Goal: Complete application form

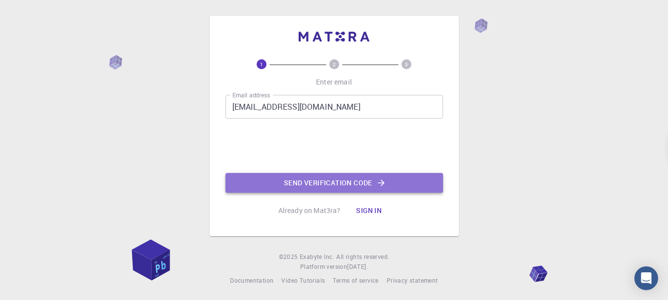
click at [387, 181] on button "Send verification code" at bounding box center [335, 183] width 218 height 20
click at [292, 191] on button "Send verification code" at bounding box center [335, 183] width 218 height 20
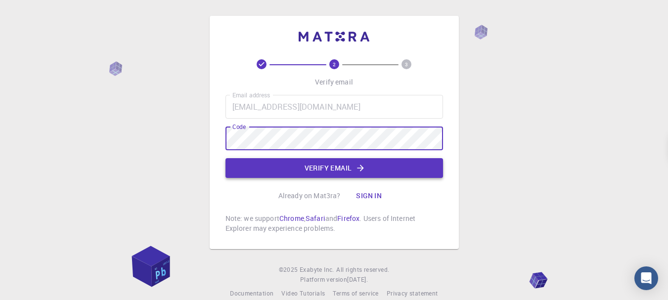
click at [335, 178] on button "Verify email" at bounding box center [335, 168] width 218 height 20
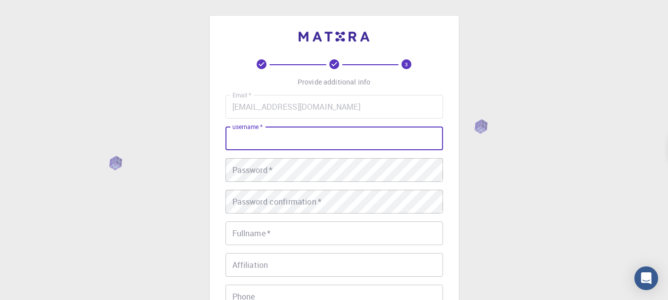
click at [374, 132] on input "username   *" at bounding box center [335, 139] width 218 height 24
type input "adjroud"
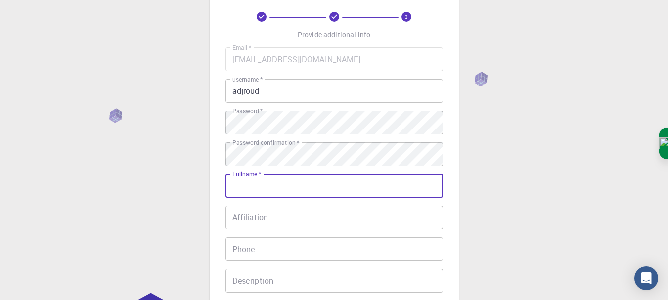
scroll to position [87, 0]
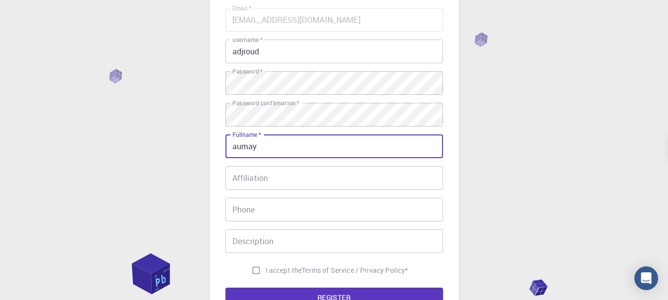
type input "aumay"
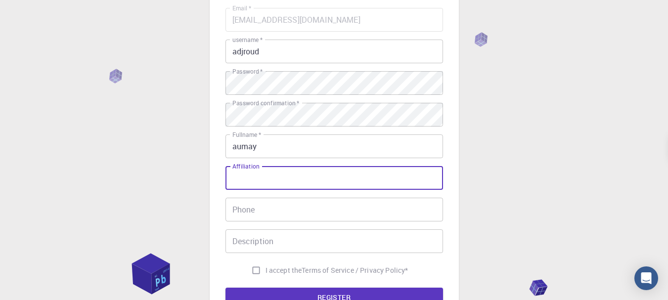
click at [350, 173] on input "Affiliation" at bounding box center [335, 178] width 218 height 24
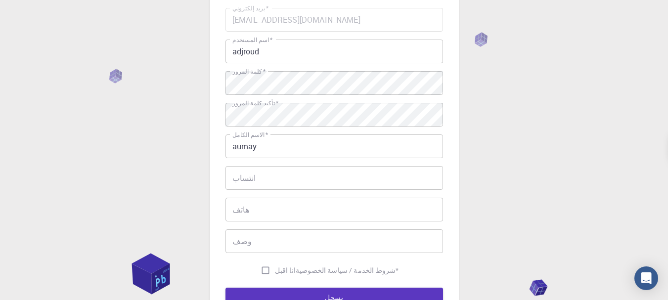
click at [358, 171] on input "انتساب" at bounding box center [335, 178] width 218 height 24
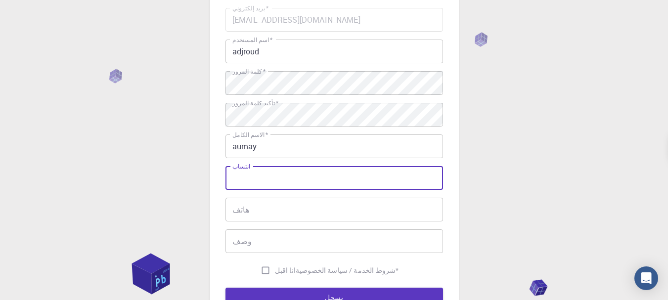
click at [364, 56] on input "adjroud" at bounding box center [335, 52] width 218 height 24
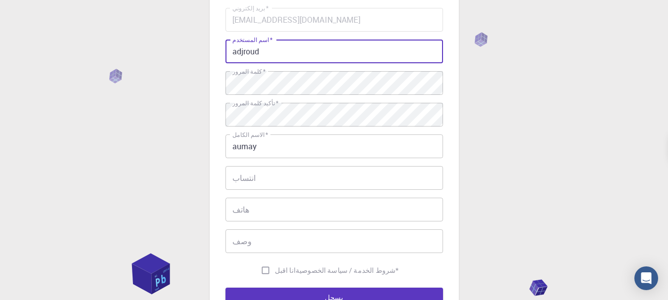
click at [364, 56] on input "adjroud" at bounding box center [335, 52] width 218 height 24
type input "a"
type input "aum re"
click at [341, 176] on input "انتساب" at bounding box center [335, 178] width 218 height 24
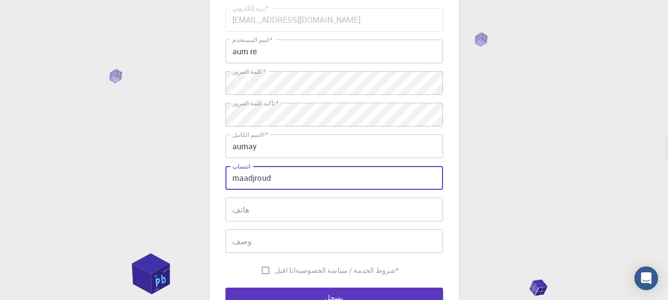
click at [243, 177] on input "maadjroud" at bounding box center [335, 178] width 218 height 24
type input "adjroud"
click at [279, 218] on input "هاتف" at bounding box center [335, 210] width 218 height 24
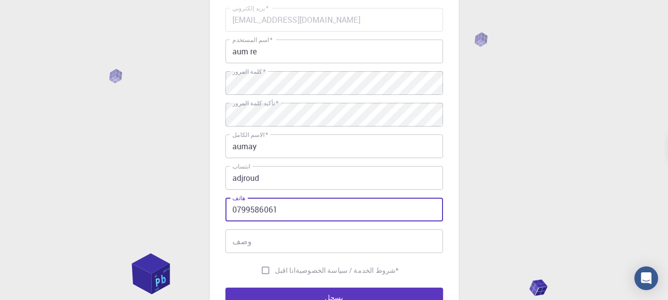
type input "0799586061"
click at [283, 245] on input "وصف" at bounding box center [335, 242] width 218 height 24
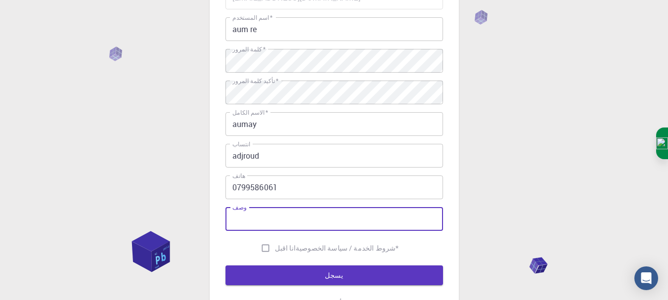
scroll to position [110, 0]
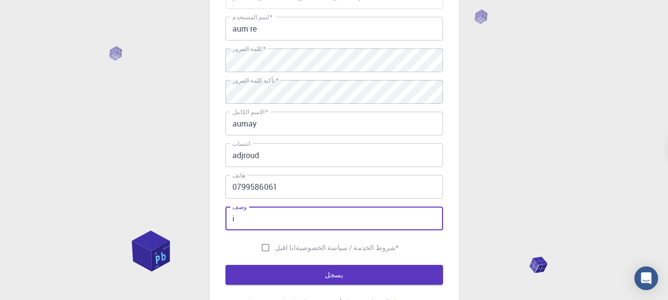
type input "i"
click at [275, 243] on input "انا اقبل شروط الخدمة / سياسة الخصوصية *" at bounding box center [265, 247] width 19 height 19
checkbox input "true"
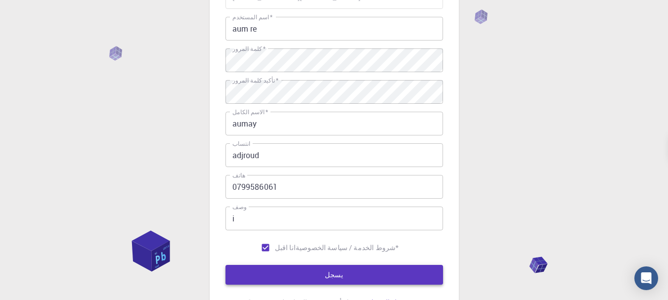
click at [287, 268] on button "يسجل" at bounding box center [335, 275] width 218 height 20
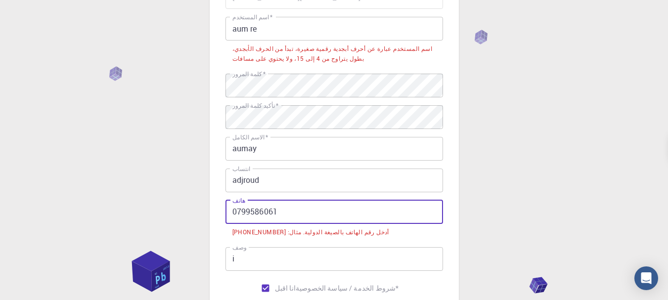
click at [293, 209] on input "0799586061" at bounding box center [335, 212] width 218 height 24
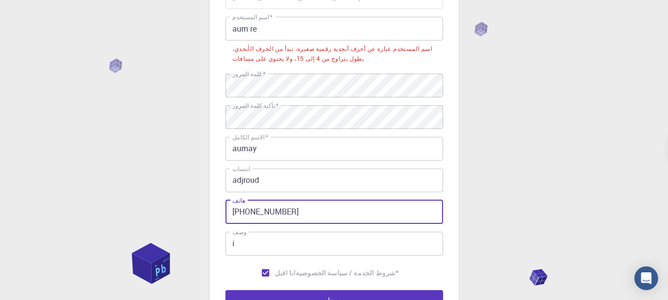
type input "[PHONE_NUMBER]"
click at [226, 290] on button "يسجل" at bounding box center [335, 300] width 218 height 20
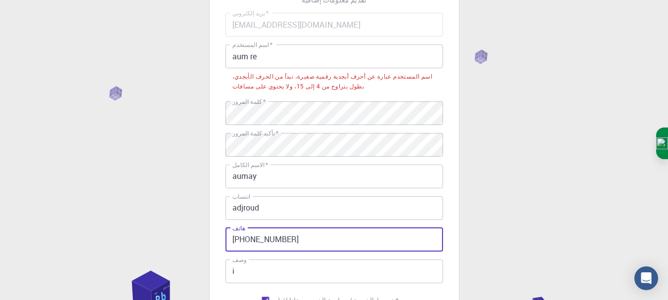
scroll to position [66, 0]
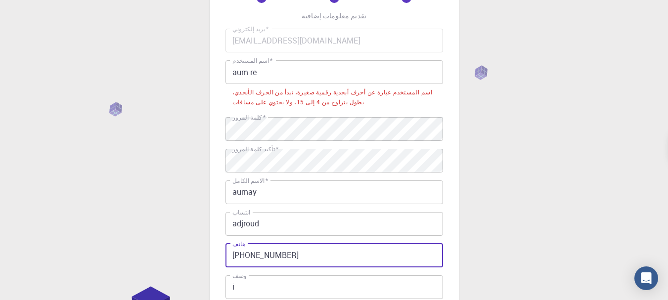
click at [251, 72] on input "aum re" at bounding box center [335, 72] width 218 height 24
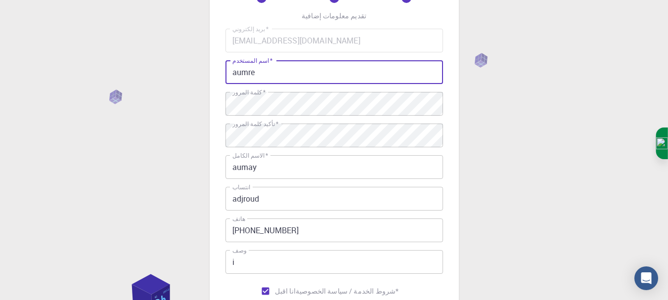
scroll to position [203, 0]
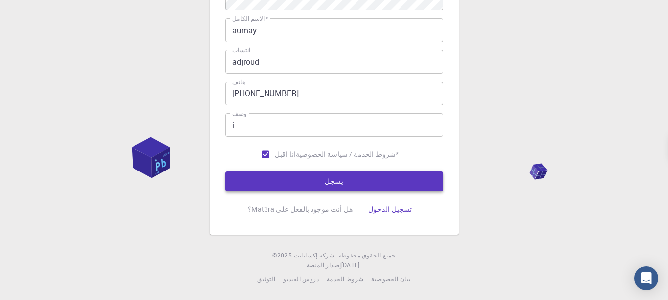
type input "aumre"
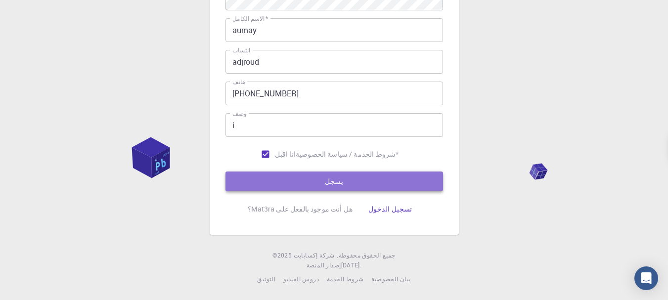
click at [399, 178] on button "يسجل" at bounding box center [335, 182] width 218 height 20
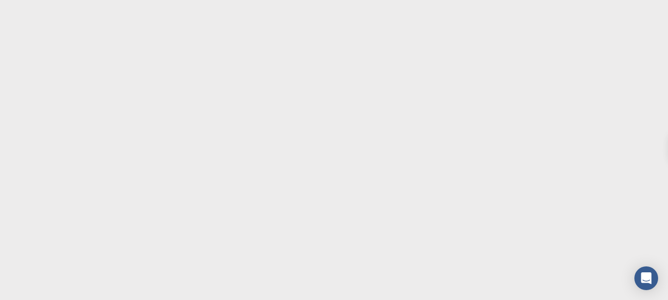
scroll to position [0, 0]
click at [433, 52] on body "Texte d'origine Évaluez cette traduction Votre avis nous aidera à améliorer Goo…" at bounding box center [338, 150] width 676 height 300
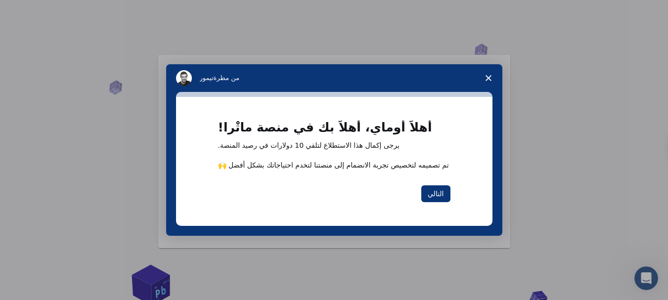
click at [463, 99] on div "أهلاً أوماي، أهلاً بك في منصة ماتْرا! يرجى إكمال هذا الاستطلاع لتلقي 10 دولارات…" at bounding box center [334, 161] width 317 height 129
click at [441, 195] on font "التالي" at bounding box center [436, 194] width 16 height 8
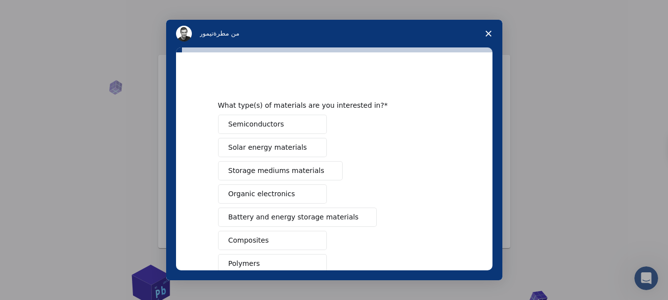
click at [292, 131] on button "Semiconductors" at bounding box center [272, 124] width 109 height 19
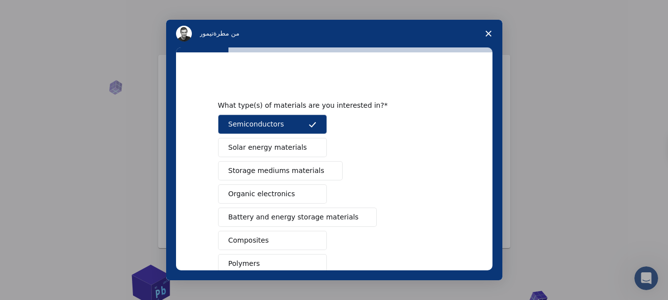
click at [292, 131] on button "Semiconductors" at bounding box center [272, 124] width 109 height 19
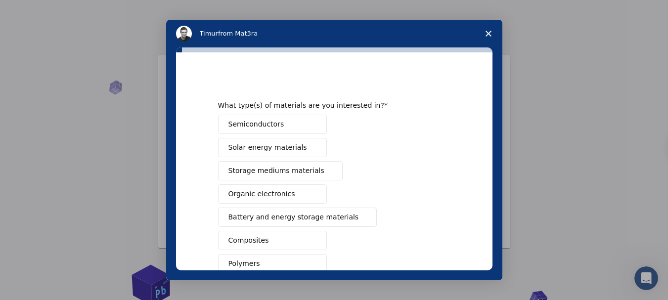
click at [447, 83] on div "Intercom messenger" at bounding box center [334, 81] width 233 height 10
click at [452, 72] on div "What type(s) of materials are you interested in? Semiconductors Solar energy ma…" at bounding box center [334, 161] width 317 height 218
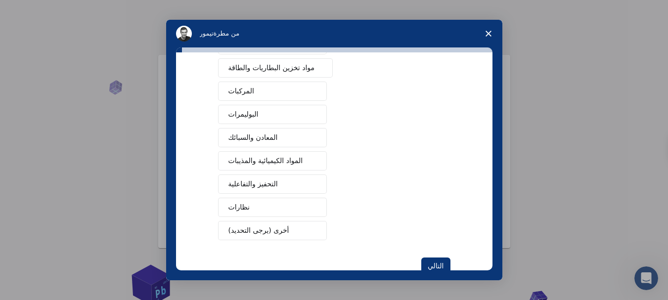
scroll to position [177, 0]
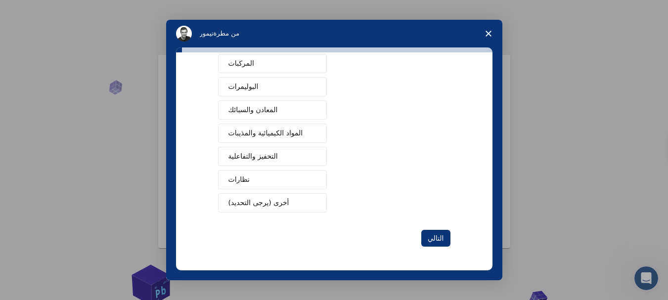
drag, startPoint x: 493, startPoint y: 258, endPoint x: 493, endPoint y: 252, distance: 5.9
click at [493, 252] on div "ما هي أنواع المواد التي أنت مهتم بها؟ أشباه الموصلات مواد الطاقة الشمسية مواد و…" at bounding box center [334, 164] width 336 height 233
drag, startPoint x: 493, startPoint y: 252, endPoint x: 493, endPoint y: 243, distance: 8.9
click at [493, 243] on div "ما هي أنواع المواد التي أنت مهتم بها؟ أشباه الموصلات مواد الطاقة الشمسية مواد و…" at bounding box center [334, 164] width 336 height 233
click at [286, 136] on font "المواد الكيميائية والمذيبات" at bounding box center [266, 133] width 75 height 8
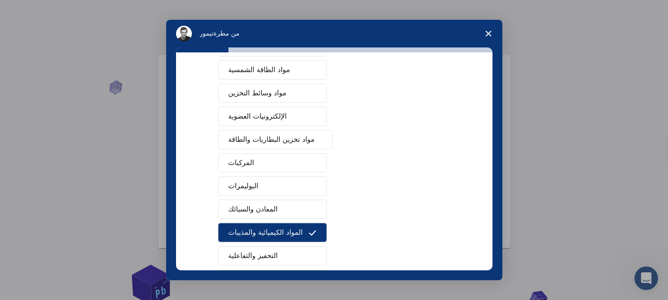
scroll to position [58, 0]
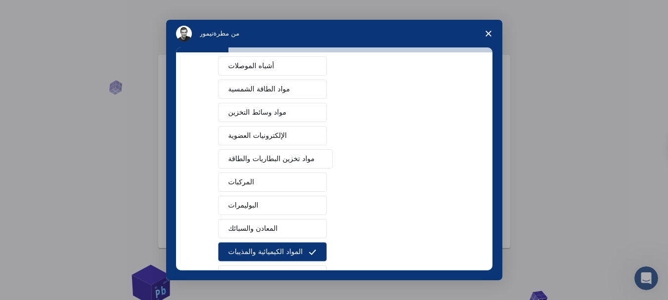
click at [270, 158] on font "مواد تخزين البطاريات والطاقة" at bounding box center [272, 159] width 87 height 8
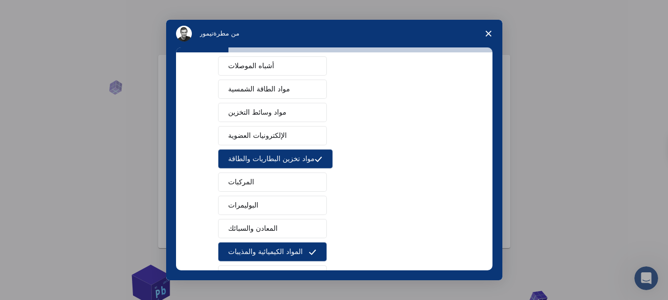
click at [280, 133] on font "الإلكترونيات العضوية" at bounding box center [258, 136] width 58 height 8
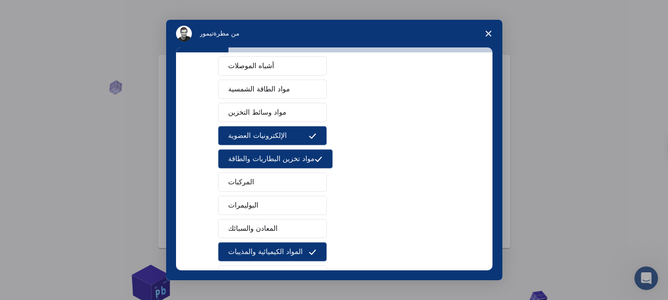
click at [494, 134] on div "ما هي أنواع المواد التي أنت مهتم بها؟ أشباه الموصلات مواد الطاقة الشمسية مواد و…" at bounding box center [334, 164] width 336 height 233
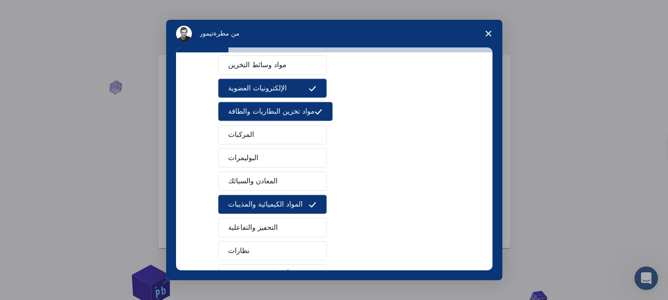
scroll to position [108, 0]
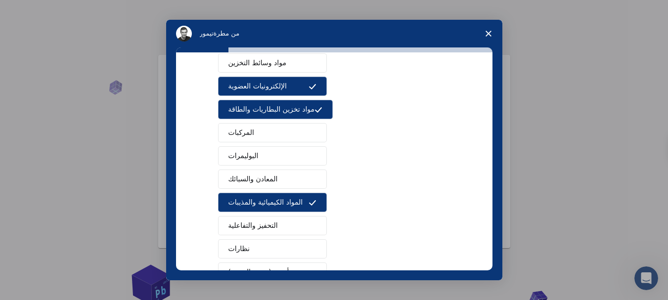
click at [255, 67] on font "مواد وسائط التخزين" at bounding box center [258, 63] width 58 height 8
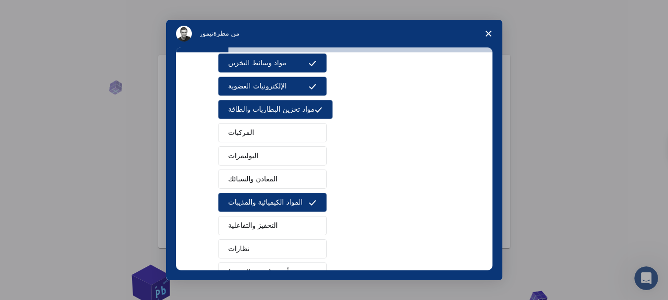
scroll to position [0, 0]
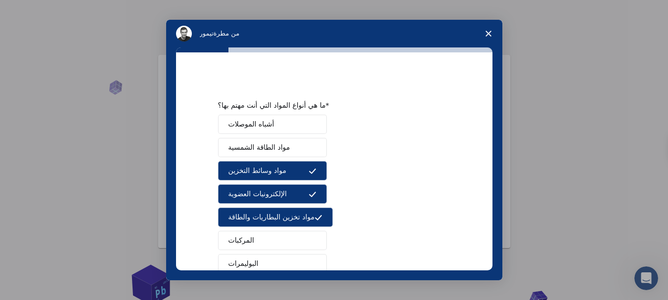
click at [294, 153] on button "مواد الطاقة الشمسية" at bounding box center [272, 147] width 109 height 19
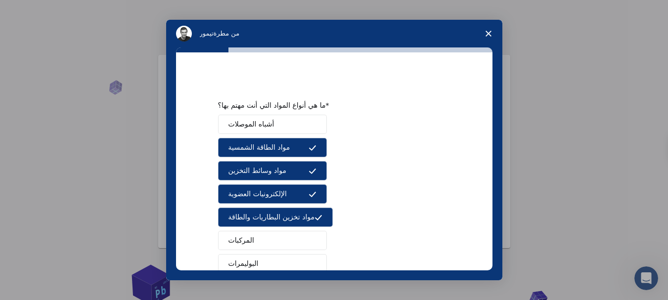
click at [299, 130] on button "أشباه الموصلات" at bounding box center [272, 124] width 109 height 19
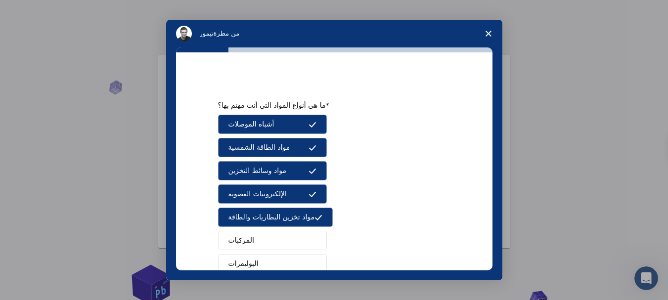
click at [291, 238] on button "المركبات" at bounding box center [272, 240] width 109 height 19
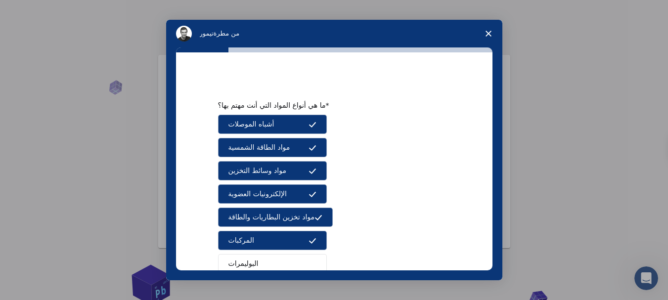
click at [282, 265] on button "البوليمرات" at bounding box center [272, 263] width 109 height 19
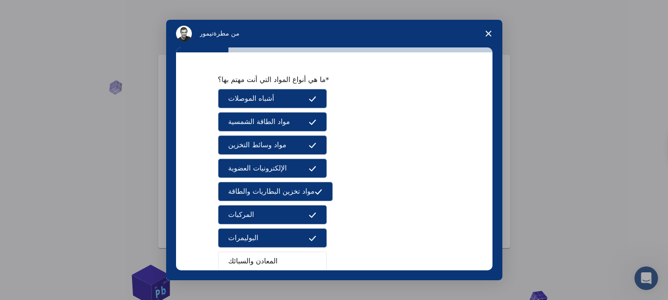
scroll to position [34, 0]
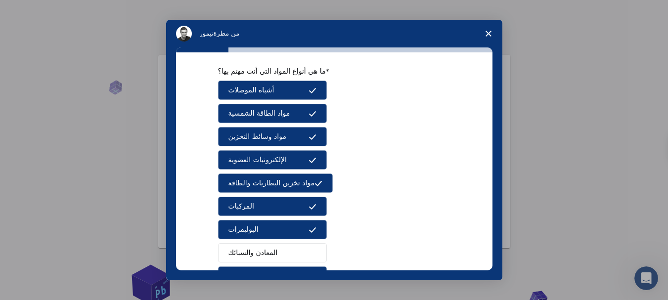
click at [312, 110] on icon "رسول الاتصال الداخلي" at bounding box center [313, 114] width 8 height 8
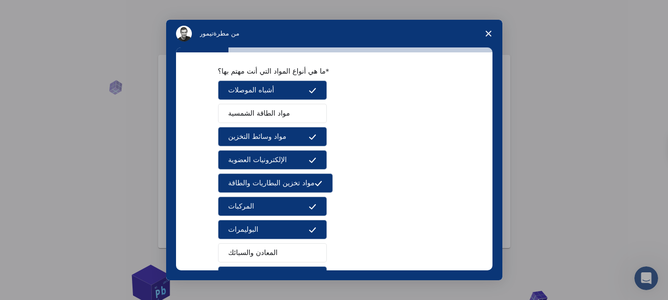
drag, startPoint x: 246, startPoint y: 123, endPoint x: 267, endPoint y: 141, distance: 27.7
click at [267, 141] on div "أشباه الموصلات مواد الطاقة الشمسية مواد وسائط التخزين الإلكترونيات العضوية مواد…" at bounding box center [334, 218] width 233 height 275
click at [267, 141] on font "مواد وسائط التخزين" at bounding box center [258, 137] width 58 height 8
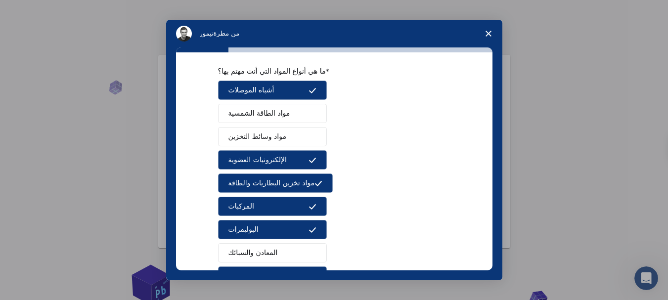
click at [293, 157] on button "الإلكترونيات العضوية" at bounding box center [272, 159] width 109 height 19
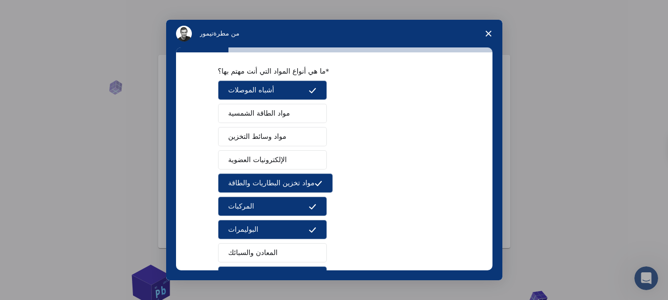
click at [283, 186] on font "مواد تخزين البطاريات والطاقة" at bounding box center [272, 183] width 87 height 8
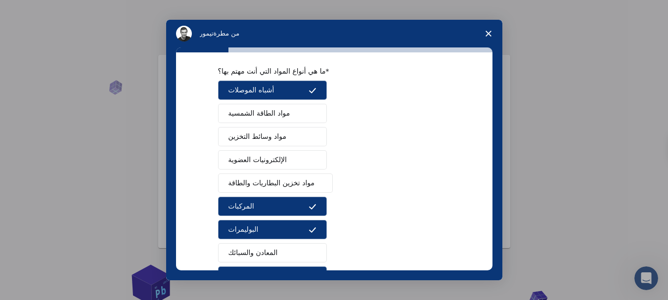
click at [316, 194] on div "أشباه الموصلات مواد الطاقة الشمسية مواد وسائط التخزين الإلكترونيات العضوية مواد…" at bounding box center [334, 218] width 233 height 275
click at [316, 208] on button "المركبات" at bounding box center [272, 206] width 109 height 19
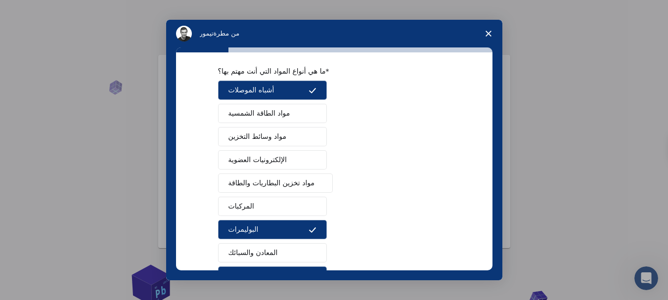
click at [314, 225] on button "البوليمرات" at bounding box center [272, 229] width 109 height 19
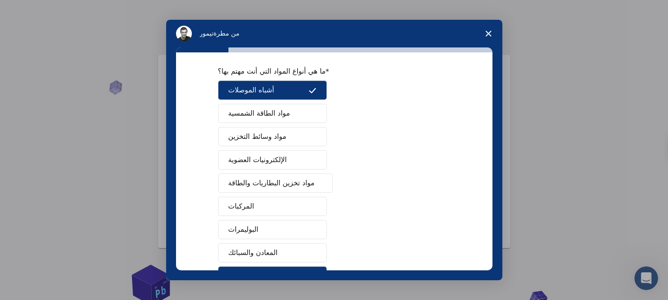
click at [312, 252] on span "رسول الاتصال الداخلي" at bounding box center [313, 253] width 8 height 8
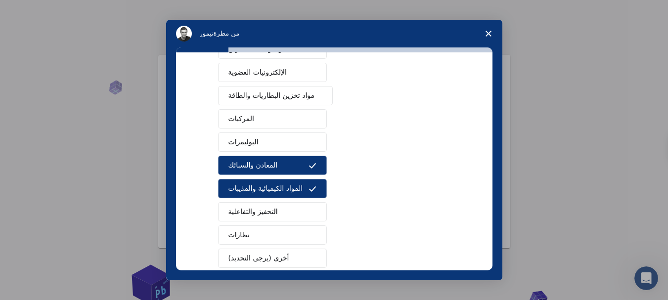
scroll to position [141, 0]
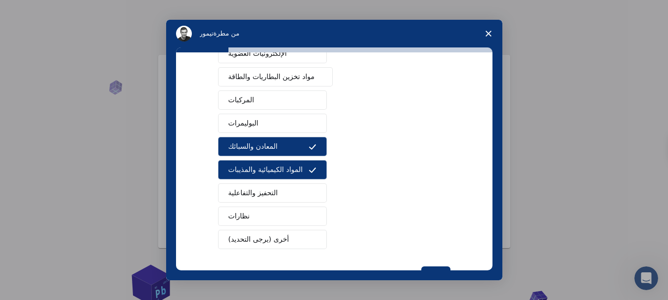
drag, startPoint x: 492, startPoint y: 205, endPoint x: 492, endPoint y: 214, distance: 9.4
click at [492, 214] on div "ما هي أنواع المواد التي أنت مهتم بها؟ أشباه الموصلات مواد الطاقة الشمسية مواد و…" at bounding box center [334, 161] width 317 height 218
click at [285, 195] on button "التحفيز والتفاعلية" at bounding box center [272, 193] width 109 height 19
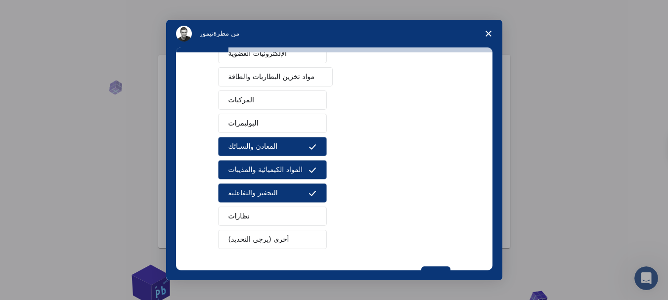
scroll to position [167, 0]
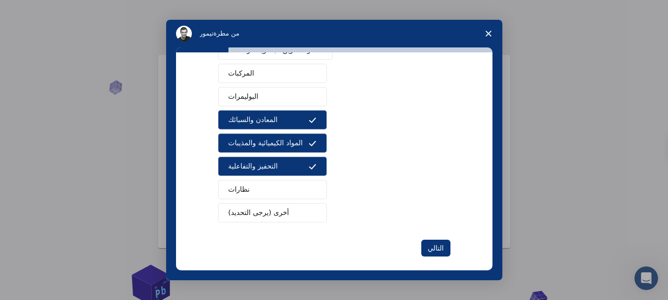
click at [287, 206] on button "أخرى (يرجى التحديد)" at bounding box center [272, 212] width 109 height 19
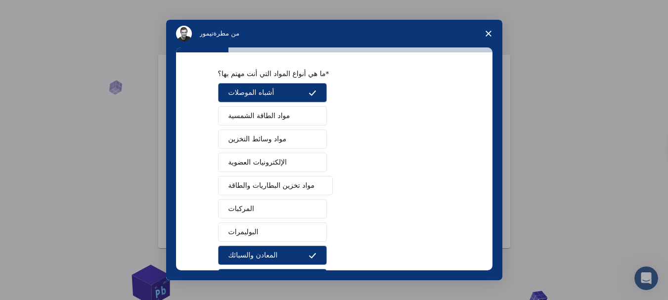
scroll to position [212, 0]
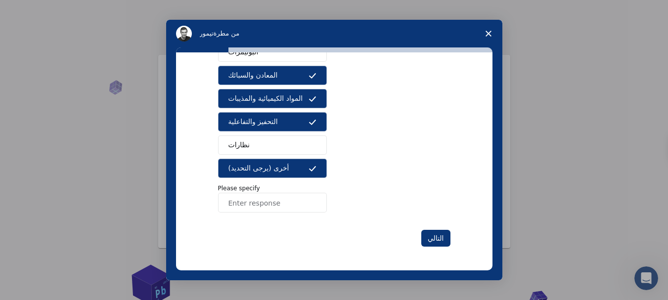
click at [266, 197] on input "Enter response" at bounding box center [272, 203] width 109 height 20
paste input "Plants"
type input "Plants"
click at [422, 238] on button "التالي" at bounding box center [436, 238] width 29 height 17
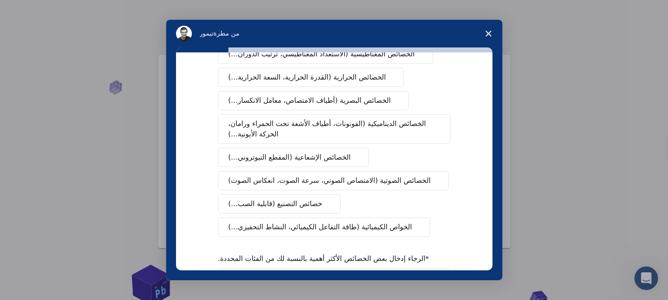
scroll to position [113, 0]
drag, startPoint x: 492, startPoint y: 156, endPoint x: 492, endPoint y: 171, distance: 14.3
click at [492, 171] on div "ما هي أنواع العقارات التي أنت مهتم بها؟ الخواص الميكانيكية (طاقة السطح، نسبة بو…" at bounding box center [334, 161] width 317 height 218
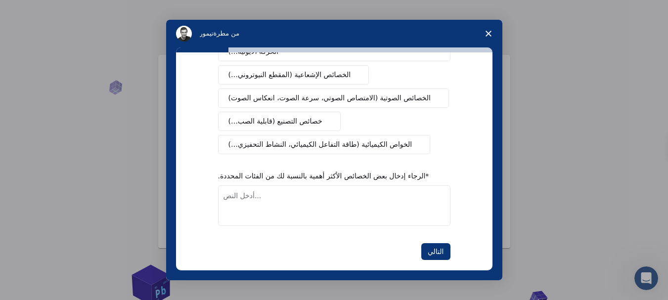
scroll to position [197, 0]
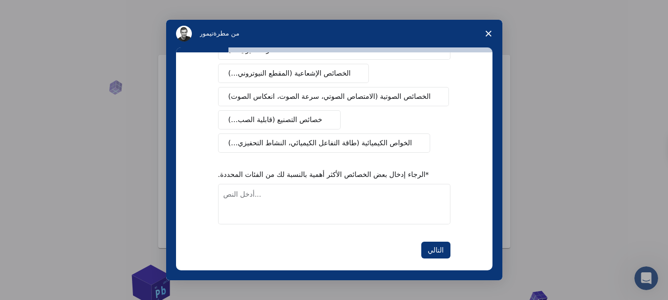
click at [381, 139] on font "الخواص الكيميائية (طاقة التفاعل الكيميائي، النشاط التحفيزي…)" at bounding box center [321, 143] width 184 height 8
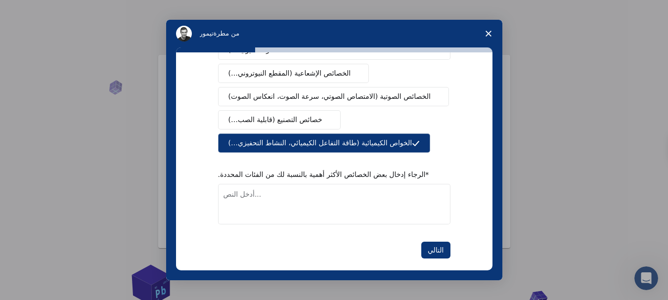
click at [381, 139] on font "الخواص الكيميائية (طاقة التفاعل الكيميائي، النشاط التحفيزي…)" at bounding box center [321, 143] width 184 height 8
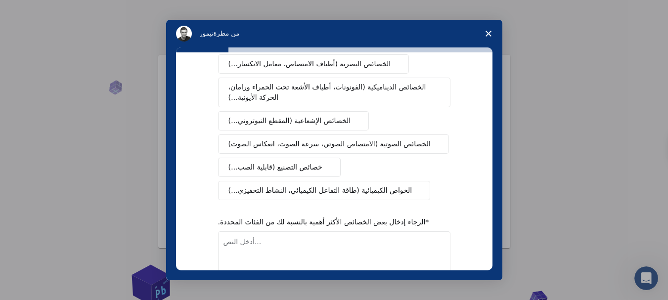
scroll to position [198, 0]
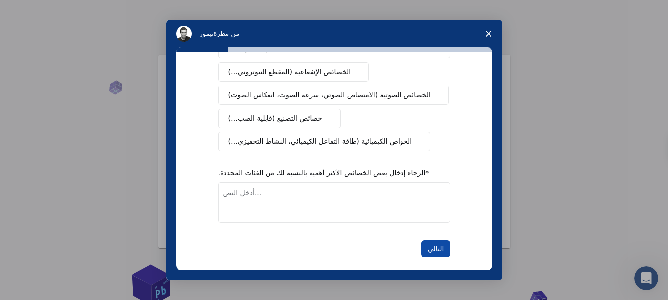
click at [436, 245] on font "التالي" at bounding box center [436, 249] width 16 height 8
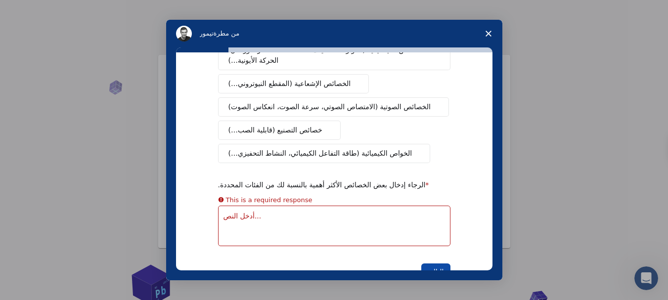
scroll to position [81, 0]
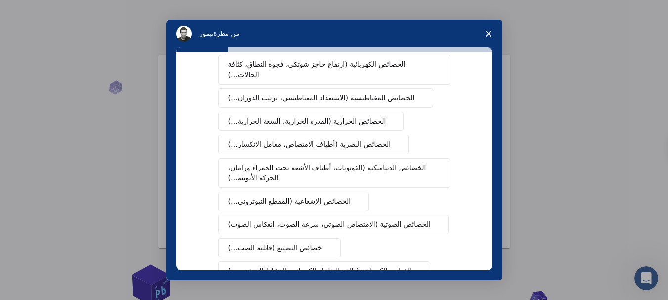
click at [487, 80] on div "ما هي أنواع العقارات التي أنت مهتم بها؟ This is a required response الخواص المي…" at bounding box center [334, 161] width 317 height 218
click at [493, 67] on div "ما هي أنواع العقارات التي أنت مهتم بها؟ This is a required response الخواص المي…" at bounding box center [334, 164] width 336 height 233
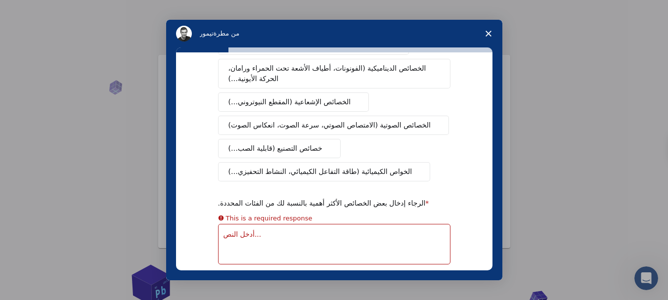
scroll to position [177, 0]
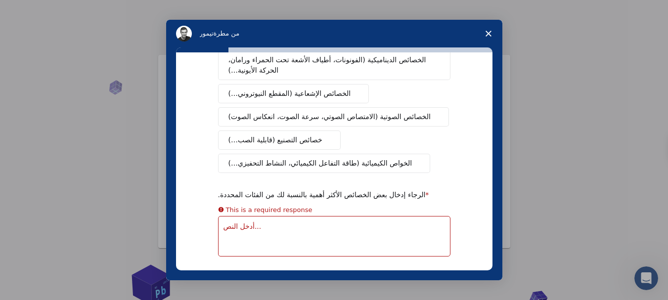
click at [412, 167] on span "رسول الاتصال الداخلي" at bounding box center [416, 164] width 8 height 8
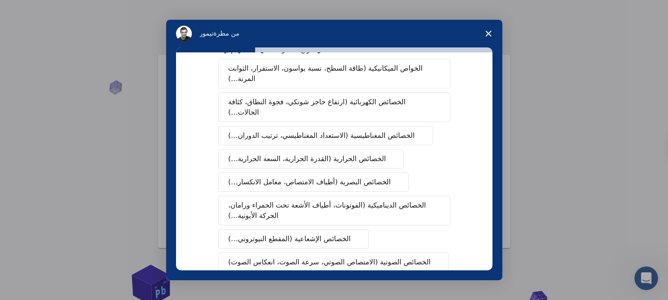
scroll to position [0, 0]
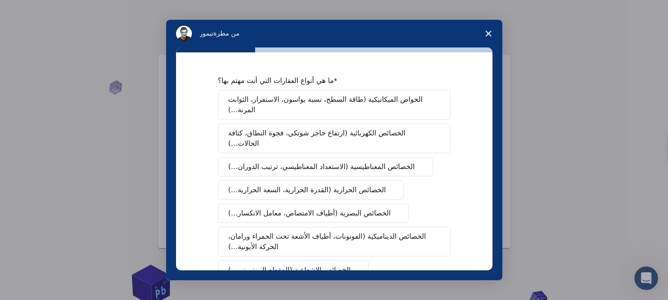
click at [424, 111] on span "الخواص الميكانيكية (طاقة السطح، نسبة بواسون، الاستقرار، الثوابت المرنة…)" at bounding box center [331, 105] width 204 height 21
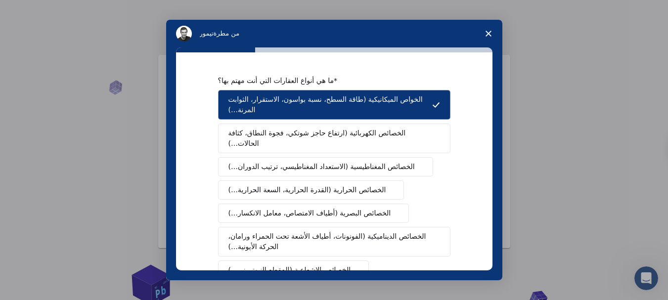
click at [406, 131] on font "الخصائص الكهربائية (ارتفاع حاجز شوتكي، فجوة النطاق، كثافة الحالات…)" at bounding box center [318, 138] width 178 height 18
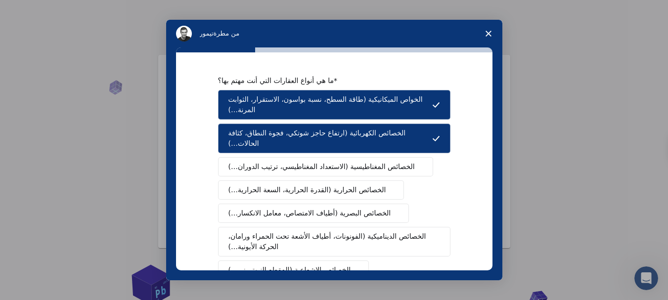
click at [427, 115] on span "الخواص الميكانيكية (طاقة السطح، نسبة بواسون، الاستقرار، الثوابت المرنة…)" at bounding box center [331, 105] width 204 height 21
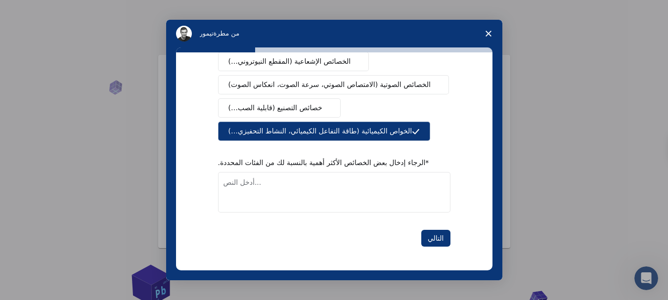
scroll to position [198, 0]
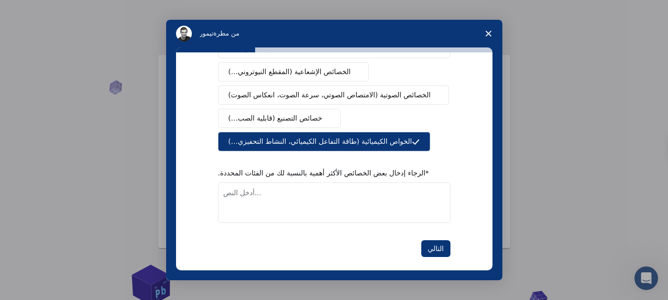
click at [335, 199] on textarea "أدخل النص..." at bounding box center [334, 203] width 233 height 41
type textarea "التفاعلات الكيميائية و اهمية الضوء في حياة النبات"
click at [434, 245] on font "التالي" at bounding box center [436, 249] width 16 height 8
click at [443, 240] on button "التالي" at bounding box center [436, 248] width 29 height 17
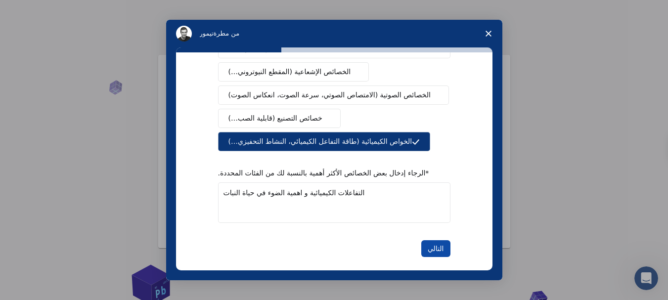
click at [432, 245] on font "التالي" at bounding box center [436, 249] width 16 height 8
click at [424, 240] on button "التالي" at bounding box center [436, 248] width 29 height 17
click at [491, 34] on icon "مسح وثيق" at bounding box center [489, 34] width 6 height 6
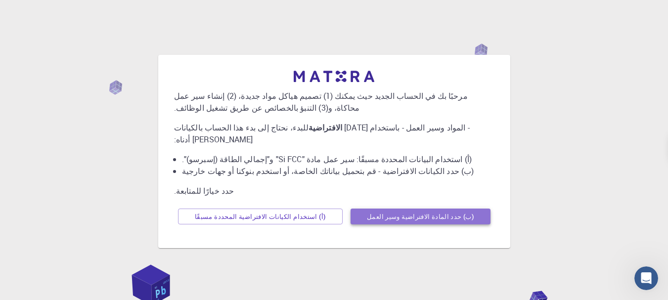
click at [368, 209] on button "(ب) حدد المادة الافتراضية وسير العمل" at bounding box center [421, 217] width 140 height 16
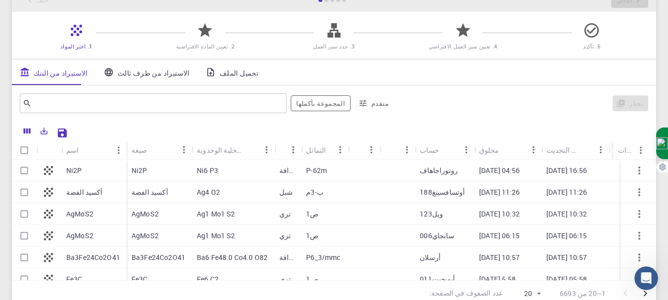
scroll to position [0, 0]
